Goal: Information Seeking & Learning: Learn about a topic

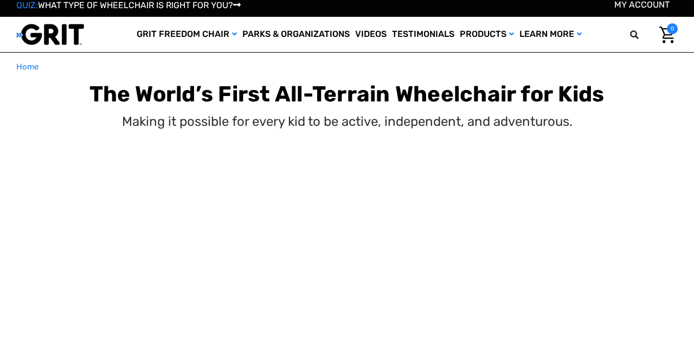
select select "US"
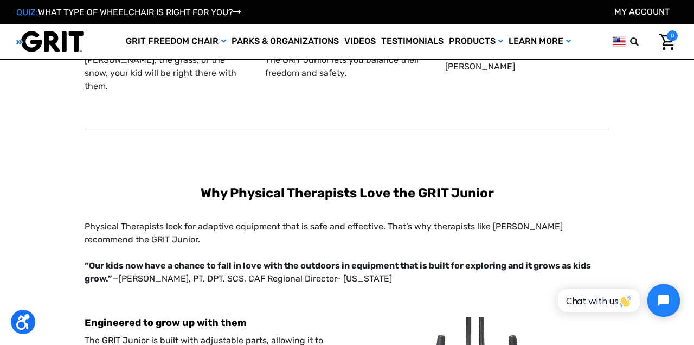
scroll to position [1810, 0]
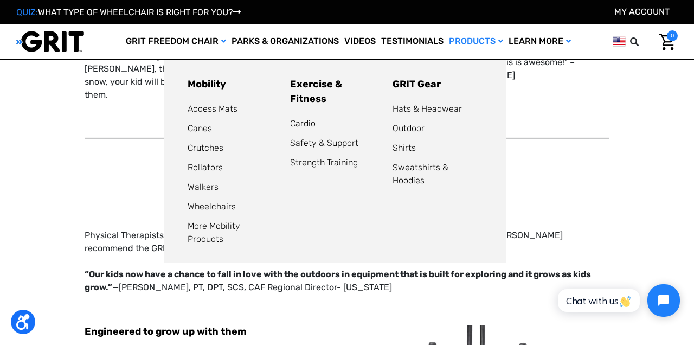
click at [489, 42] on link "Products" at bounding box center [476, 41] width 60 height 35
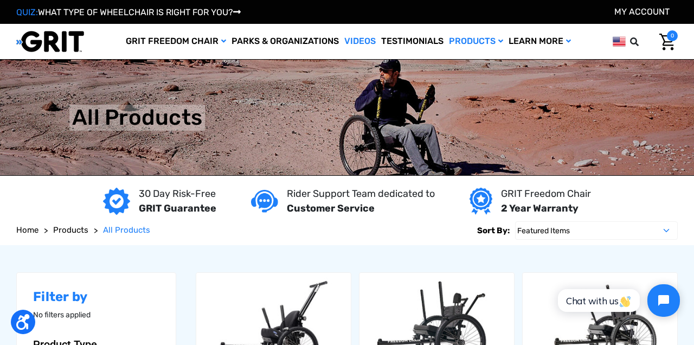
click at [367, 41] on link "Videos" at bounding box center [360, 41] width 37 height 35
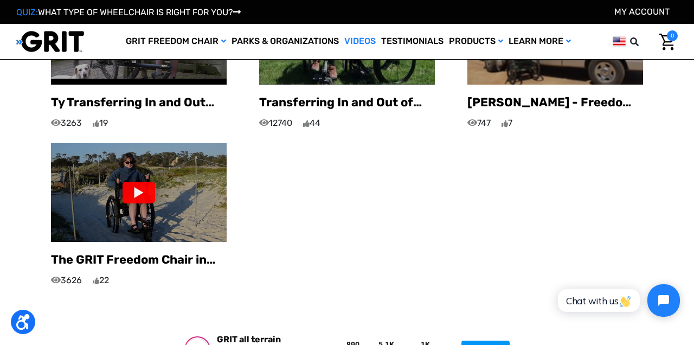
scroll to position [990, 0]
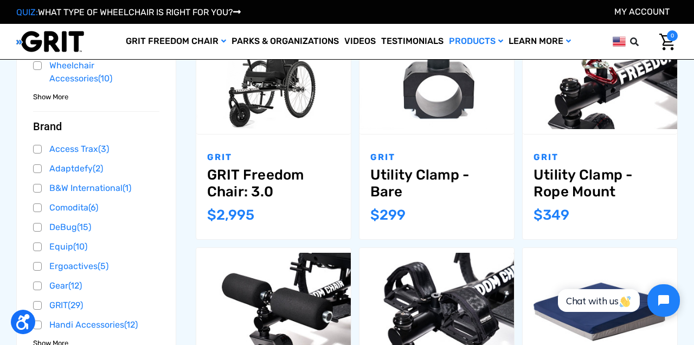
scroll to position [457, 0]
